Goal: Task Accomplishment & Management: Use online tool/utility

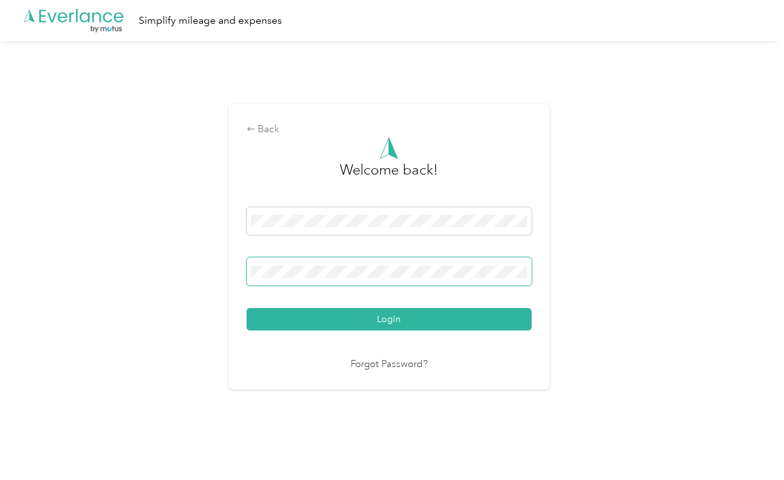
click at [247, 308] on button "Login" at bounding box center [389, 319] width 285 height 22
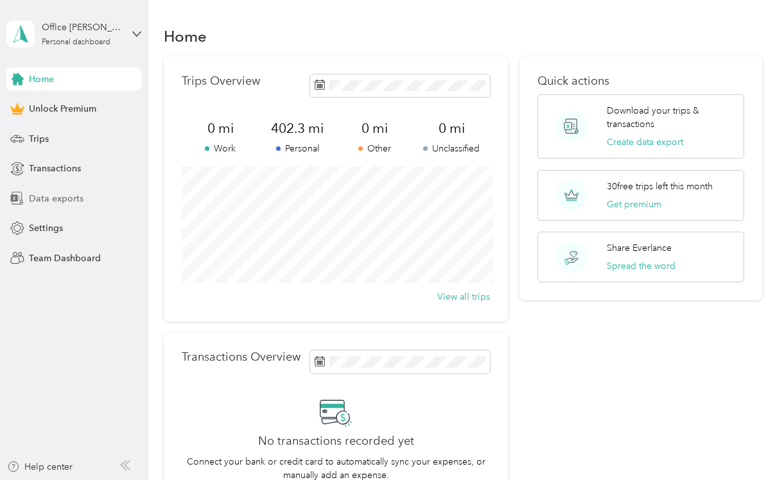
click at [59, 200] on span "Data exports" at bounding box center [56, 198] width 55 height 13
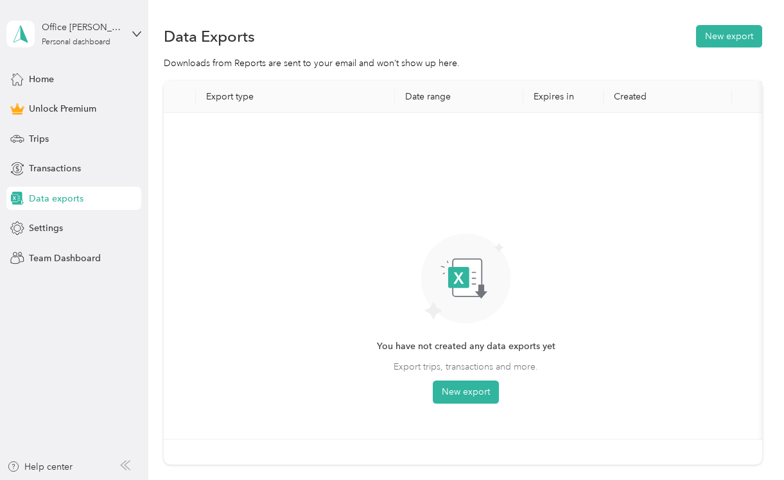
click at [721, 21] on div "Data Exports New export Downloads from Reports are sent to your email and won’t…" at bounding box center [462, 290] width 629 height 580
click at [721, 29] on button "New export" at bounding box center [729, 36] width 66 height 22
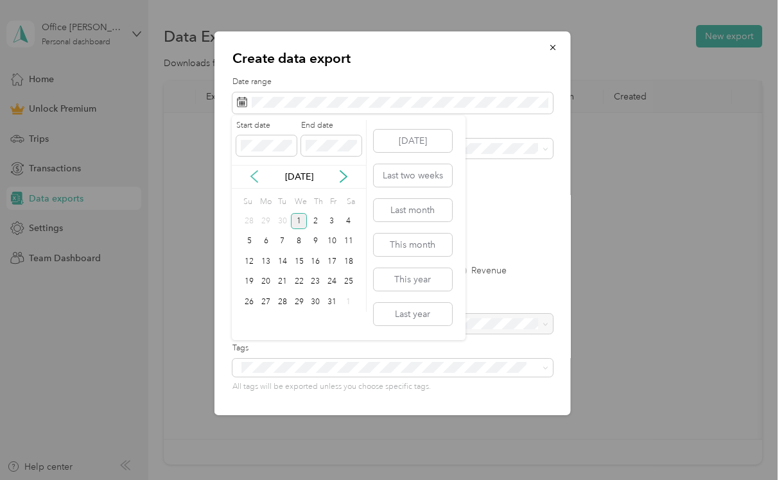
click at [257, 174] on icon at bounding box center [254, 176] width 13 height 13
click at [267, 220] on div "1" at bounding box center [266, 221] width 17 height 16
click at [285, 301] on div "30" at bounding box center [282, 302] width 17 height 16
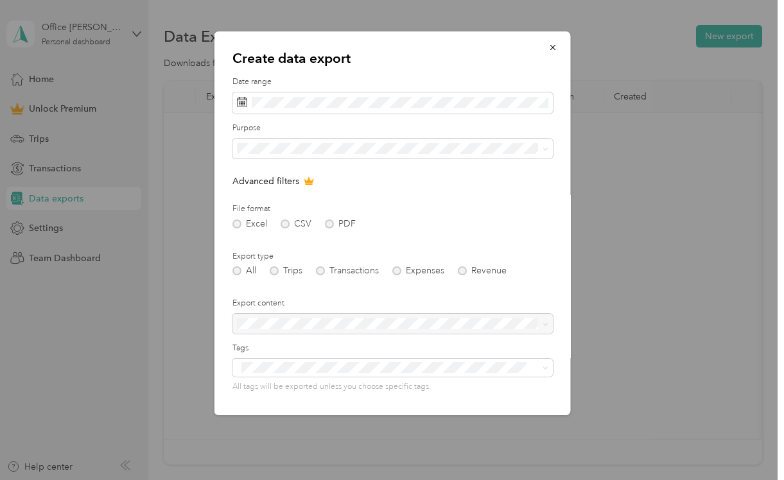
scroll to position [84, 0]
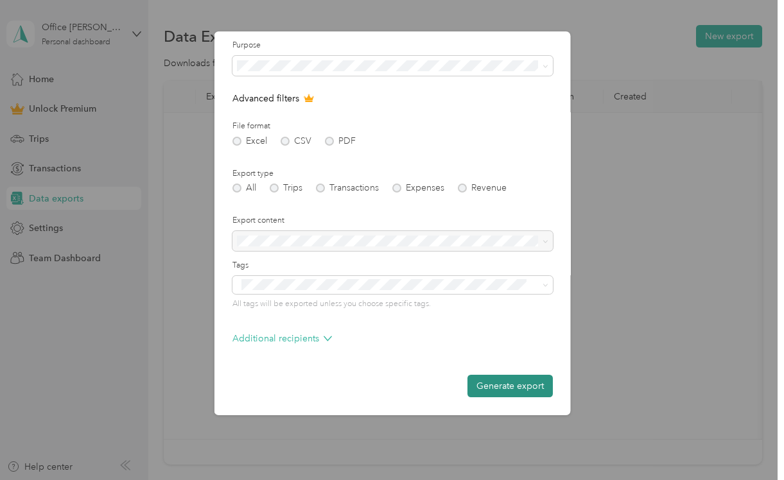
click at [523, 383] on button "Generate export" at bounding box center [509, 386] width 85 height 22
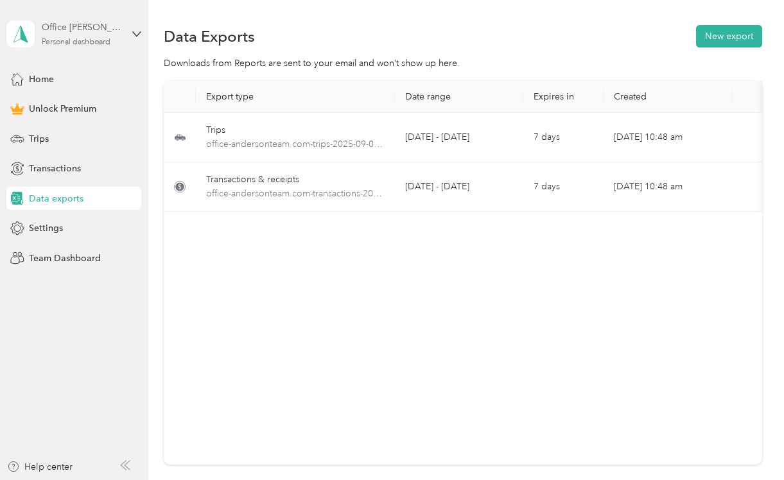
click at [101, 34] on div "Office [PERSON_NAME] Team" at bounding box center [82, 27] width 80 height 13
click at [69, 107] on div "Log out" at bounding box center [142, 105] width 252 height 22
